Goal: Book appointment/travel/reservation

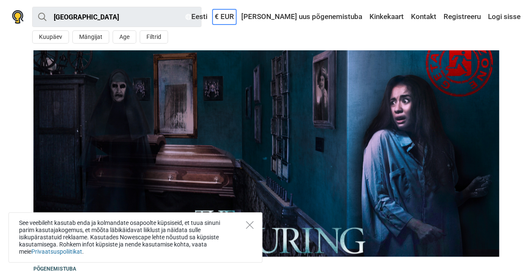
click at [236, 15] on link "€ EUR" at bounding box center [225, 16] width 24 height 15
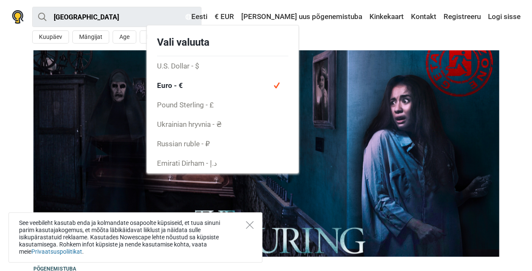
click at [402, 28] on div "Tallinn Kõik Põgenemistuba Seiklus õues Põnevusmäng Kids room Minu lähedal Kuup…" at bounding box center [266, 25] width 529 height 50
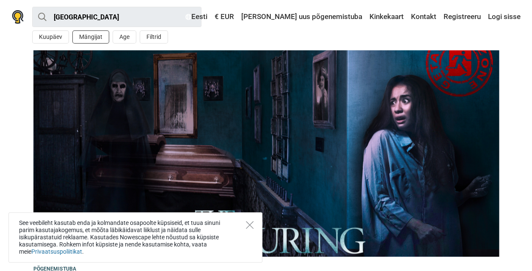
click at [84, 39] on button "Mängijat" at bounding box center [90, 36] width 37 height 13
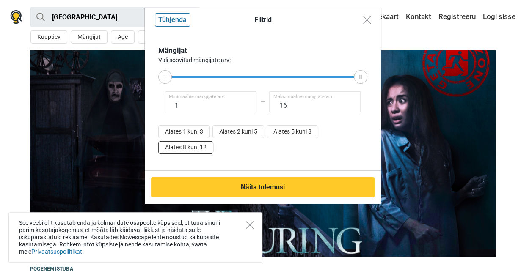
click at [185, 147] on button "Alates 8 kuni 12" at bounding box center [185, 147] width 55 height 13
type input "8"
type input "12"
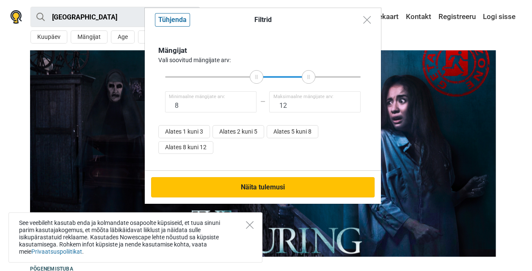
click at [259, 186] on button "Näita tulemusi" at bounding box center [263, 187] width 224 height 20
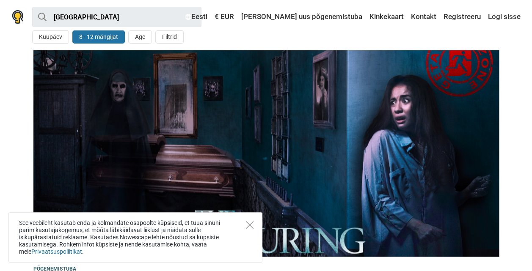
click at [97, 39] on button "8 - 12 mängijat" at bounding box center [98, 36] width 53 height 13
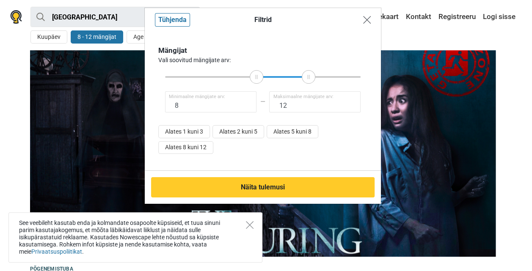
click at [366, 20] on img "Close modal" at bounding box center [367, 20] width 8 height 8
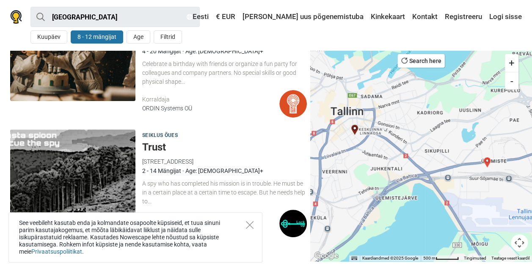
scroll to position [93, 0]
click at [252, 230] on div "See veebileht kasutab enda ja kolmandate osapoolte küpsiseid, et tuua sinuni pa…" at bounding box center [135, 238] width 254 height 50
click at [250, 226] on icon "Close" at bounding box center [250, 225] width 8 height 8
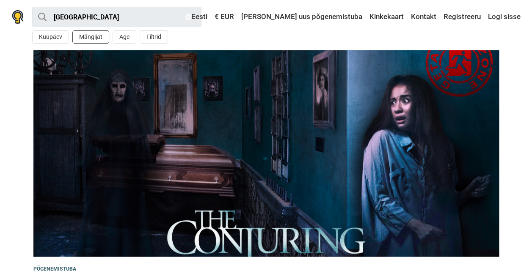
click at [96, 37] on button "Mängijat" at bounding box center [90, 36] width 37 height 13
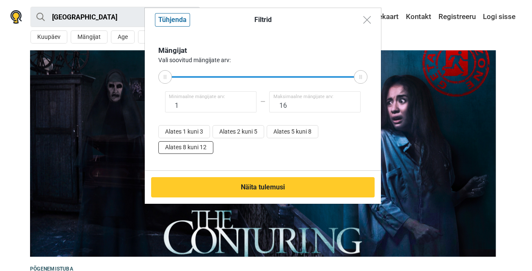
click at [188, 149] on button "Alates 8 kuni 12" at bounding box center [185, 147] width 55 height 13
type input "8"
type input "12"
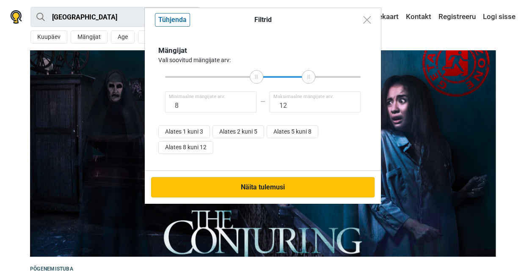
click at [277, 190] on button "Näita tulemusi" at bounding box center [263, 187] width 224 height 20
